Goal: Share content

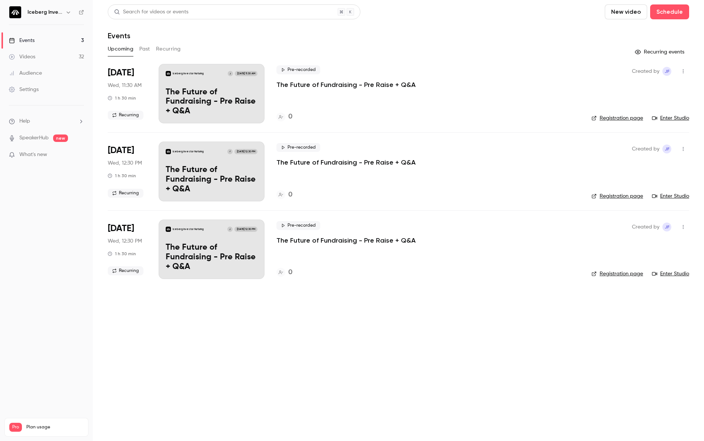
click at [143, 49] on button "Past" at bounding box center [144, 49] width 11 height 12
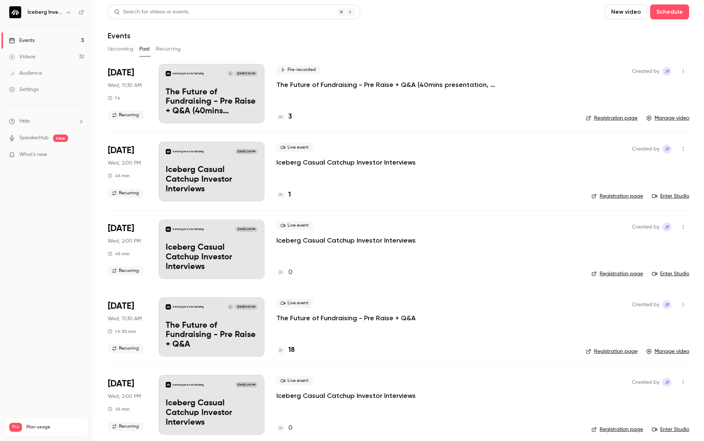
click at [389, 83] on p "The Future of Fundraising - Pre Raise + Q&A (40mins presentation, 20mins Q&A)" at bounding box center [387, 84] width 223 height 9
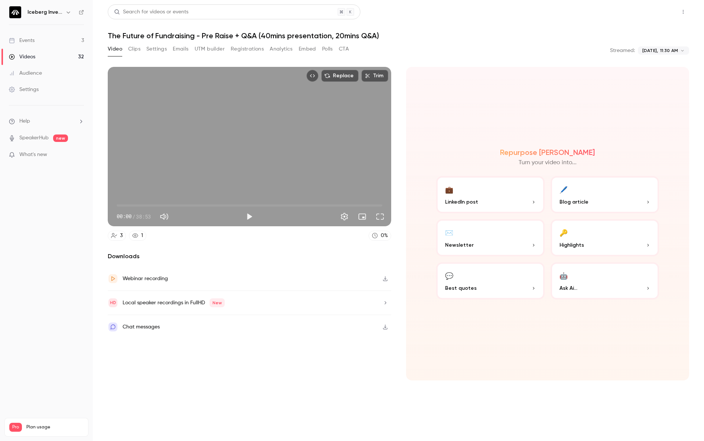
click at [664, 17] on button "Share" at bounding box center [656, 11] width 29 height 15
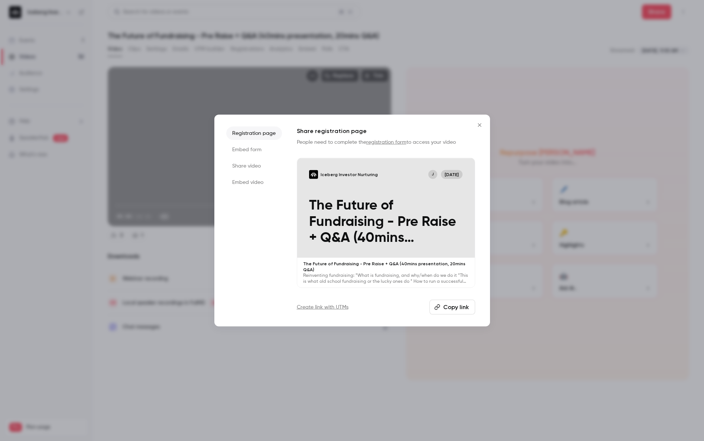
click at [460, 309] on button "Copy link" at bounding box center [453, 307] width 46 height 15
click at [366, 177] on p "Iceberg Investor Nurturing" at bounding box center [349, 174] width 57 height 6
